Goal: Information Seeking & Learning: Learn about a topic

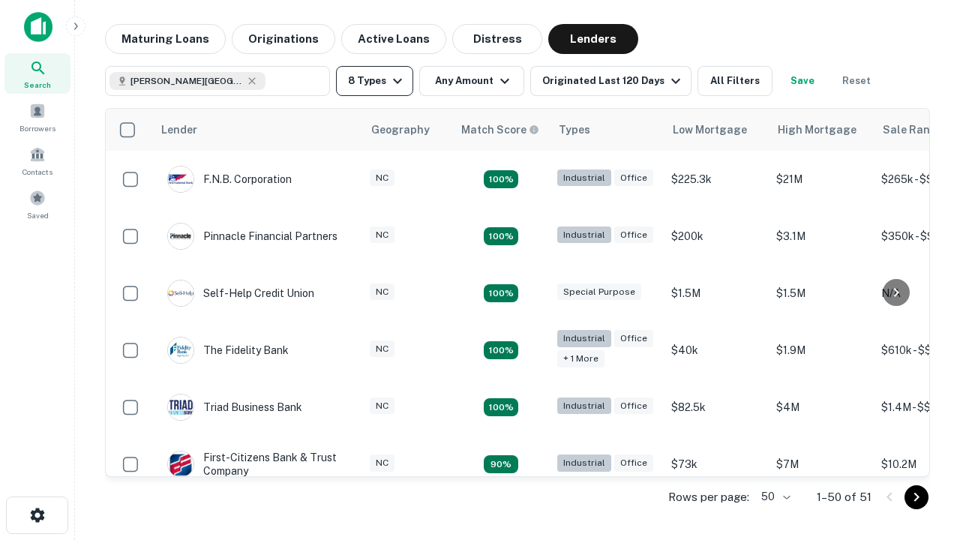
click at [374, 81] on button "8 Types" at bounding box center [374, 81] width 77 height 30
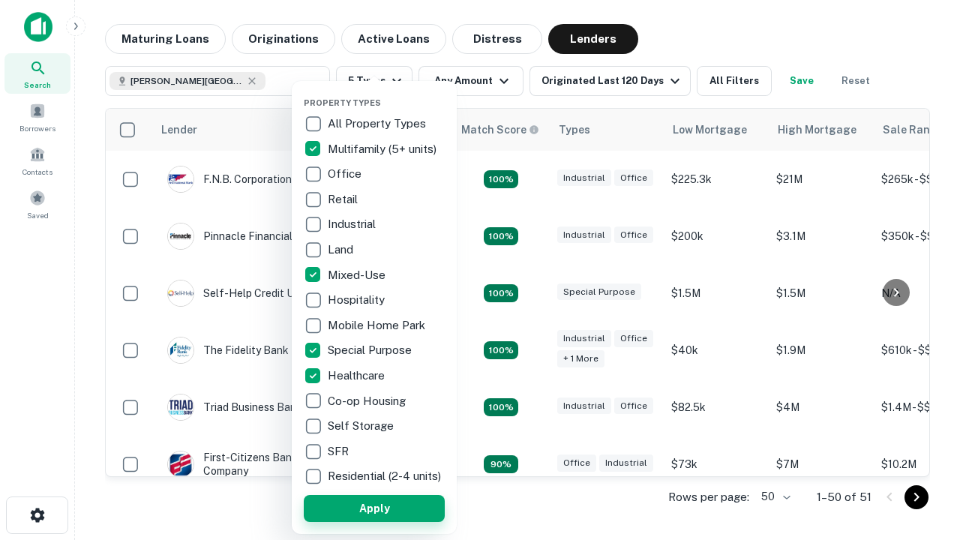
click at [374, 508] on button "Apply" at bounding box center [374, 508] width 141 height 27
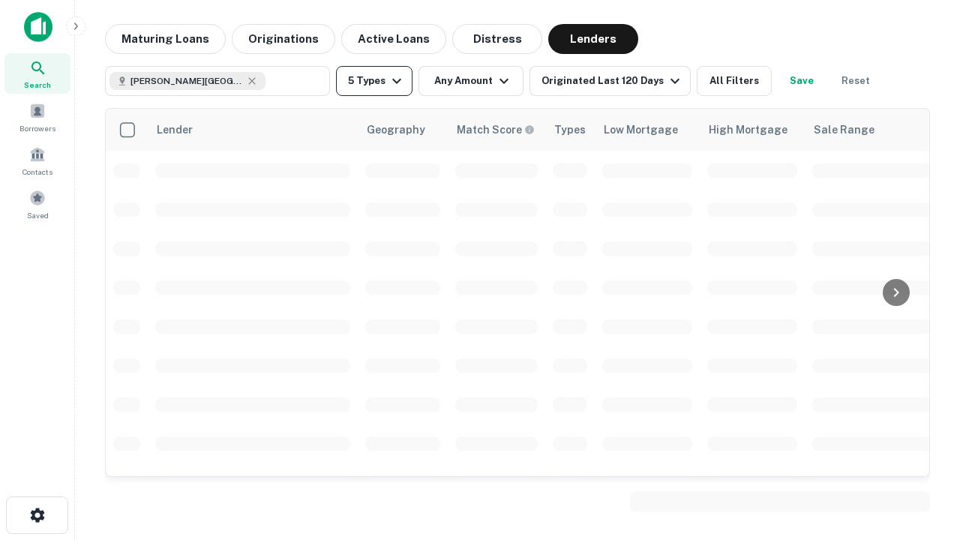
click at [374, 81] on button "5 Types" at bounding box center [374, 81] width 76 height 30
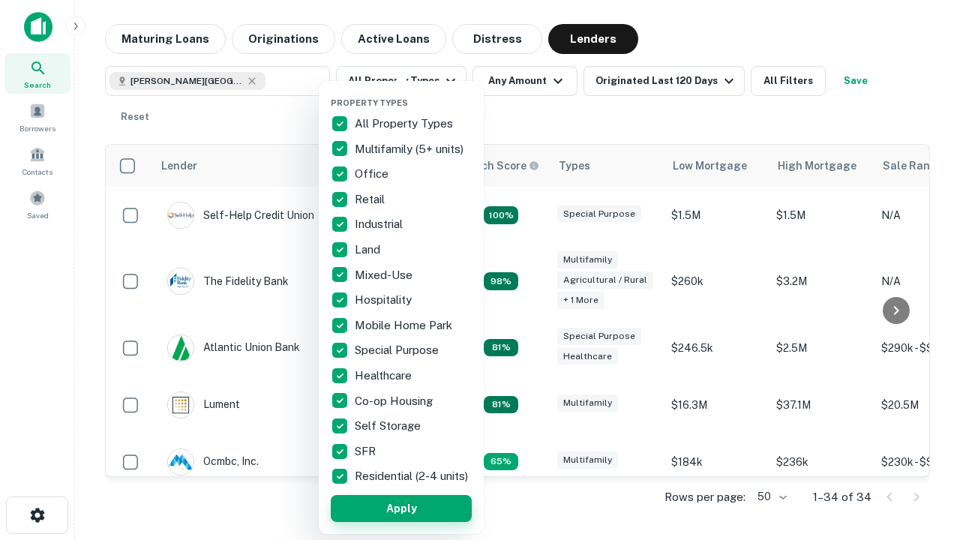
click at [401, 508] on button "Apply" at bounding box center [401, 508] width 141 height 27
